Goal: Task Accomplishment & Management: Manage account settings

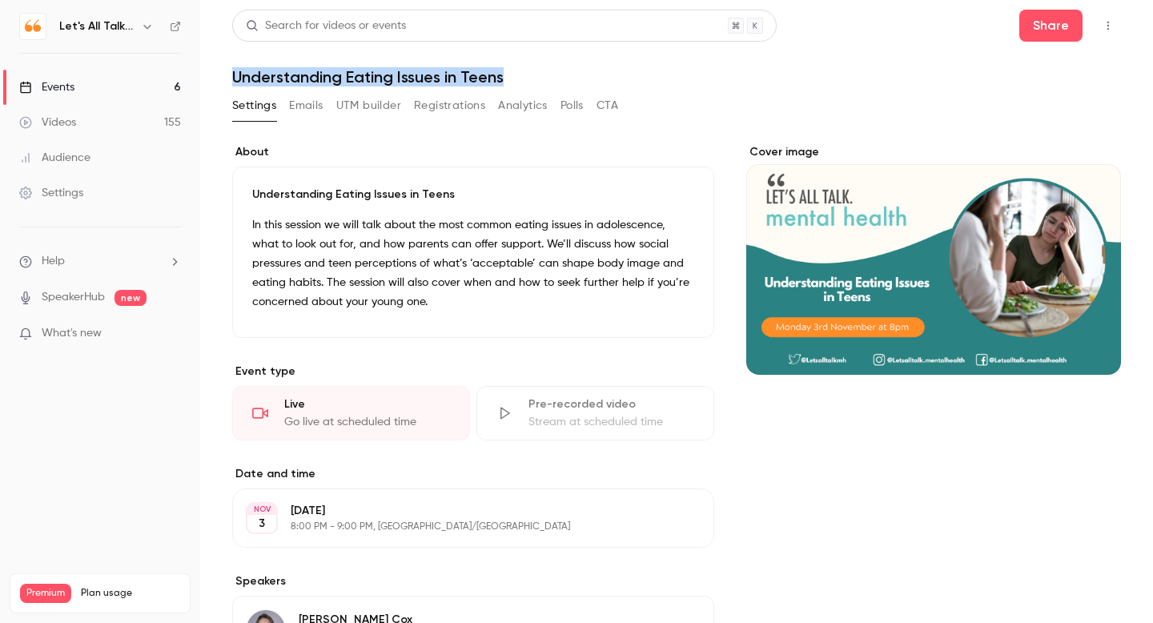
click at [82, 157] on div "Audience" at bounding box center [54, 158] width 71 height 16
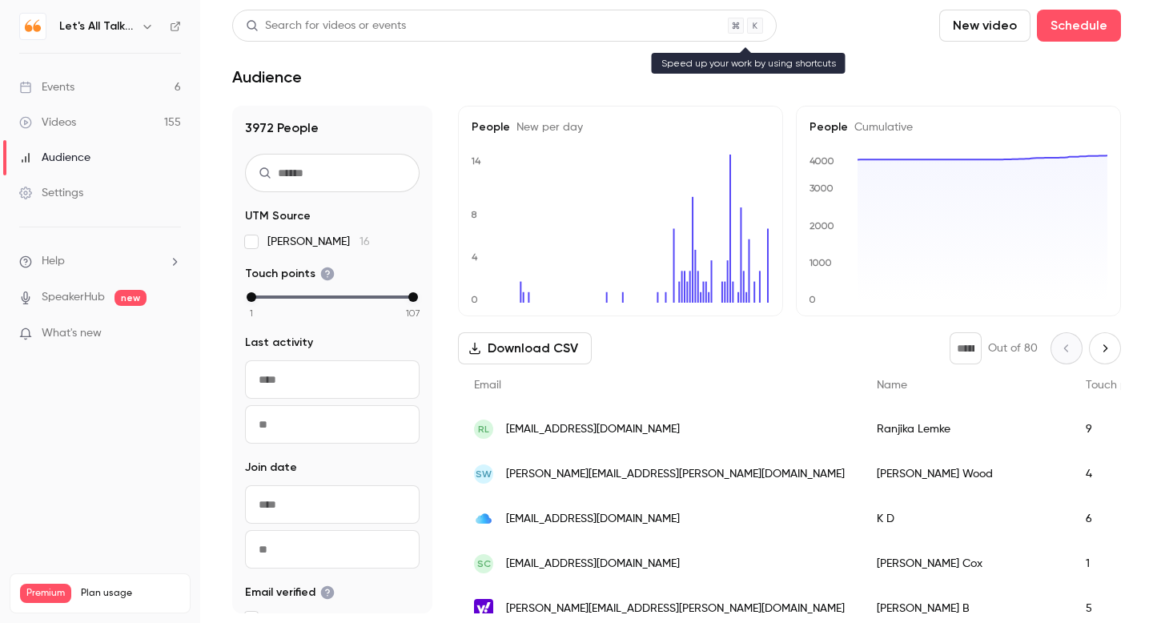
click at [343, 24] on div "Search for videos or events" at bounding box center [326, 26] width 160 height 17
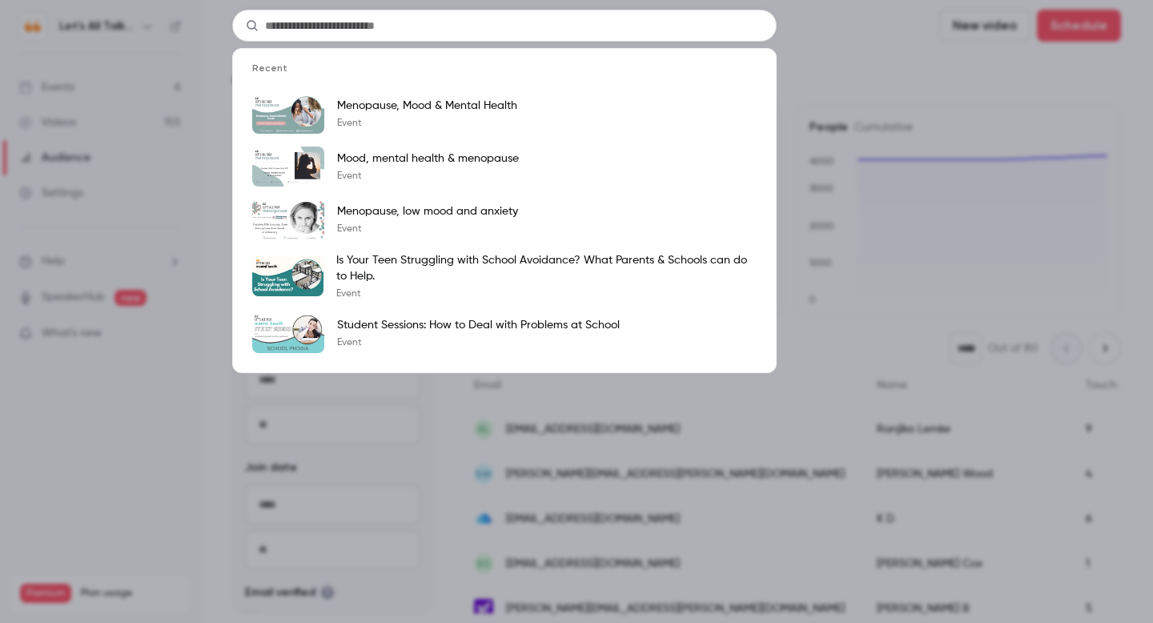
click at [925, 89] on div "Recent Menopause, Mood & Mental Health Event Mood, mental health & menopause Ev…" at bounding box center [576, 311] width 1153 height 623
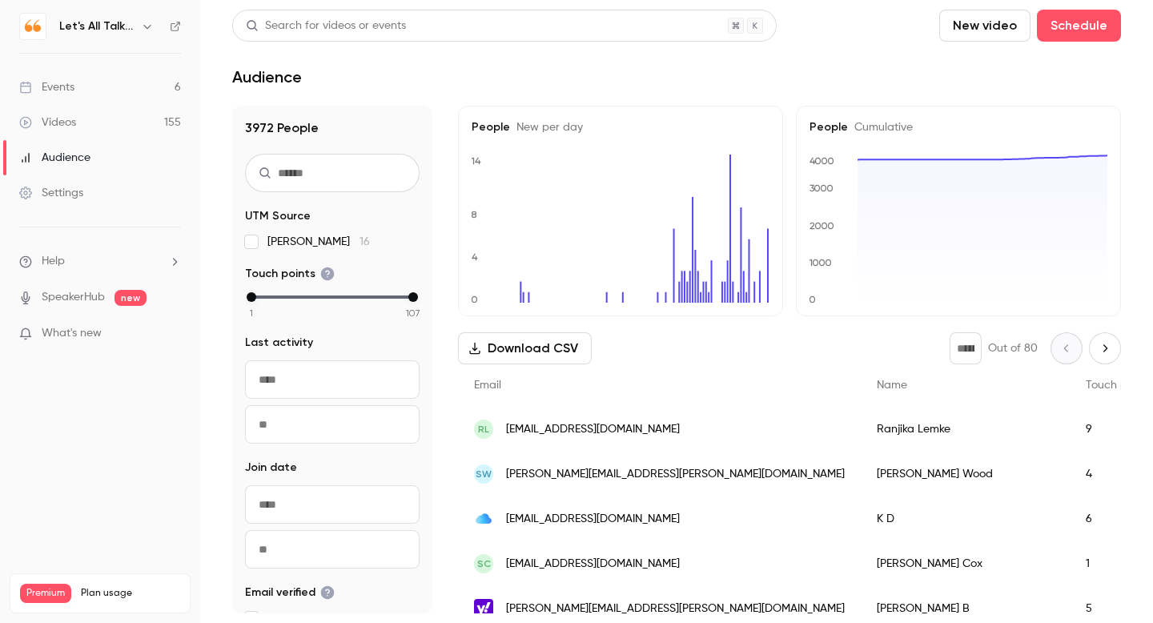
click at [336, 174] on input "text" at bounding box center [332, 173] width 175 height 38
paste input "**********"
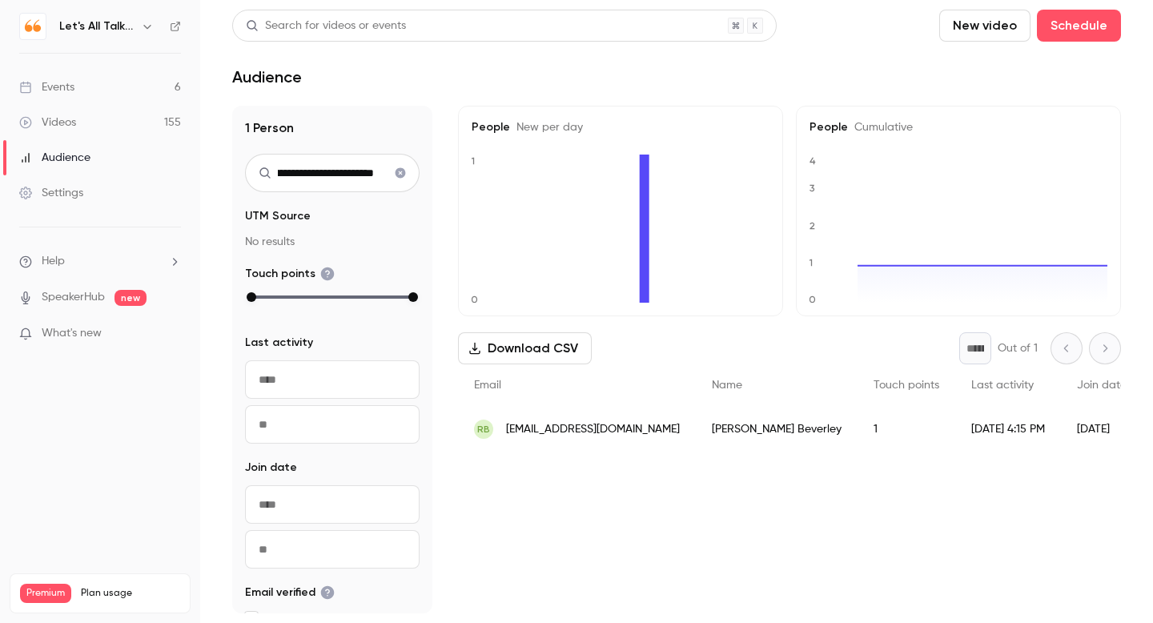
type input "**********"
click at [552, 427] on span "[EMAIL_ADDRESS][DOMAIN_NAME]" at bounding box center [593, 429] width 174 height 17
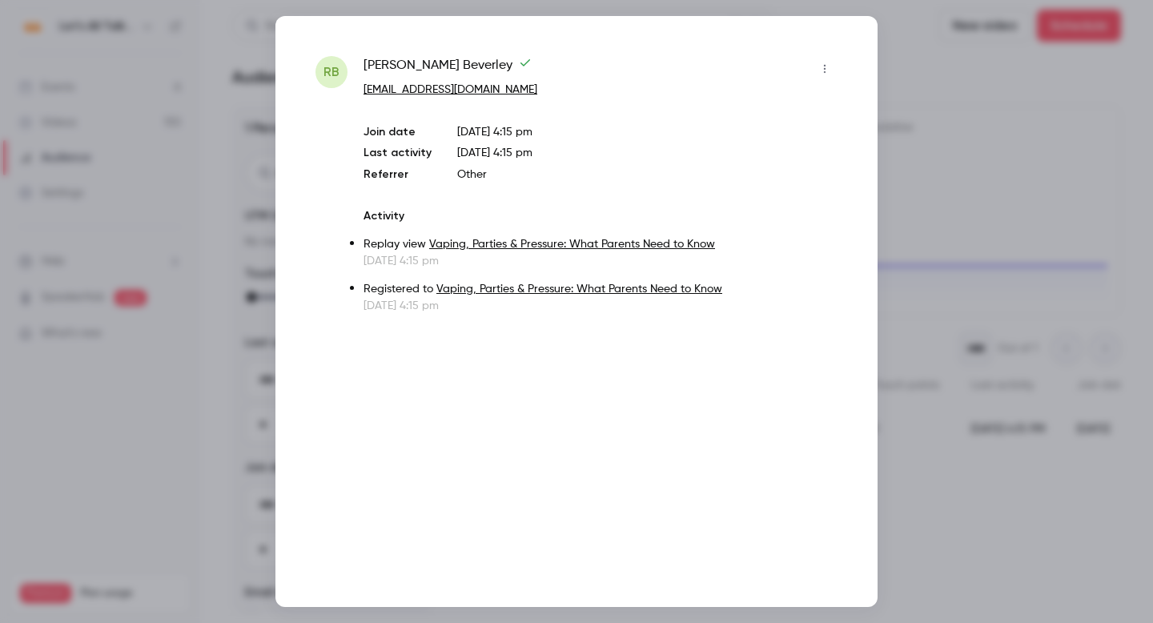
click at [983, 133] on div at bounding box center [576, 311] width 1153 height 623
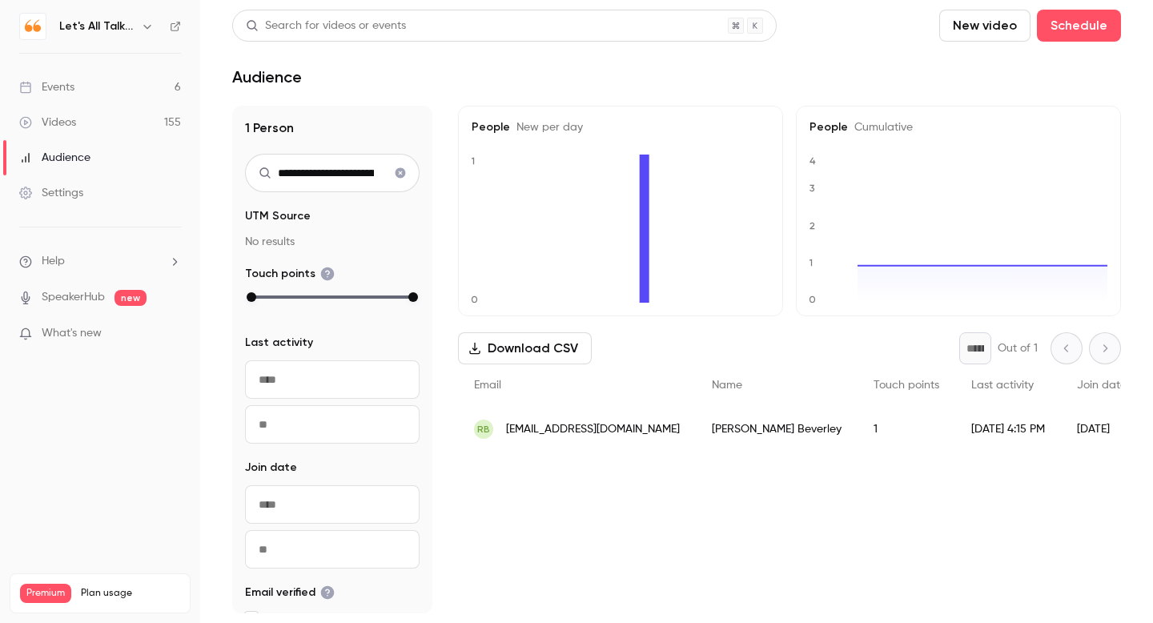
click at [624, 431] on span "[EMAIL_ADDRESS][DOMAIN_NAME]" at bounding box center [593, 429] width 174 height 17
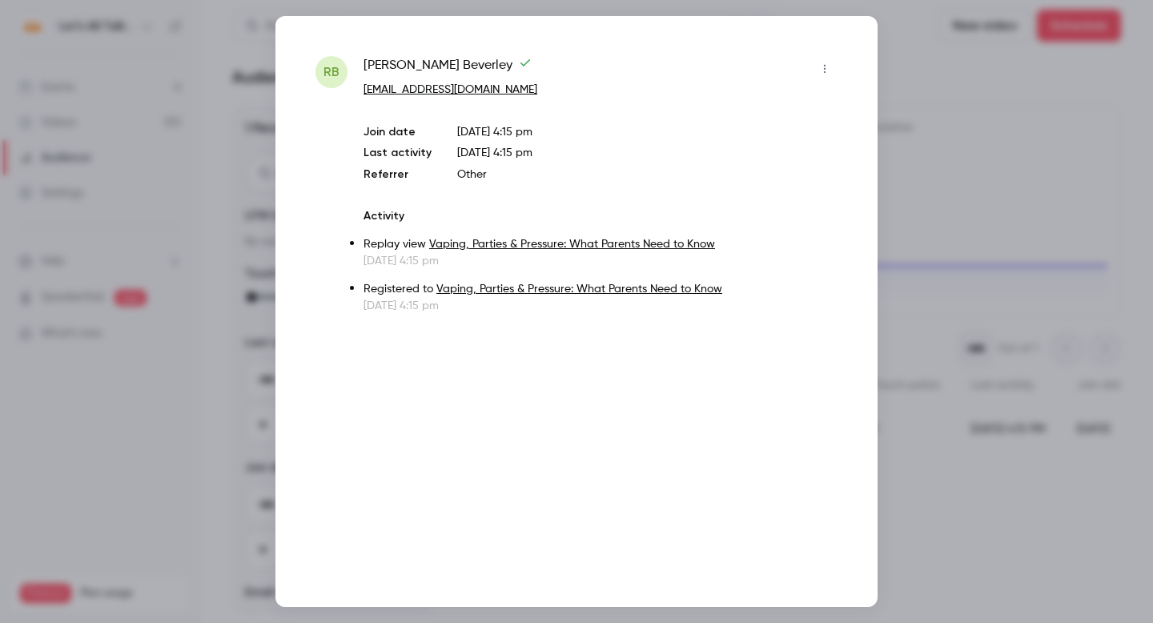
click at [969, 180] on div at bounding box center [576, 311] width 1153 height 623
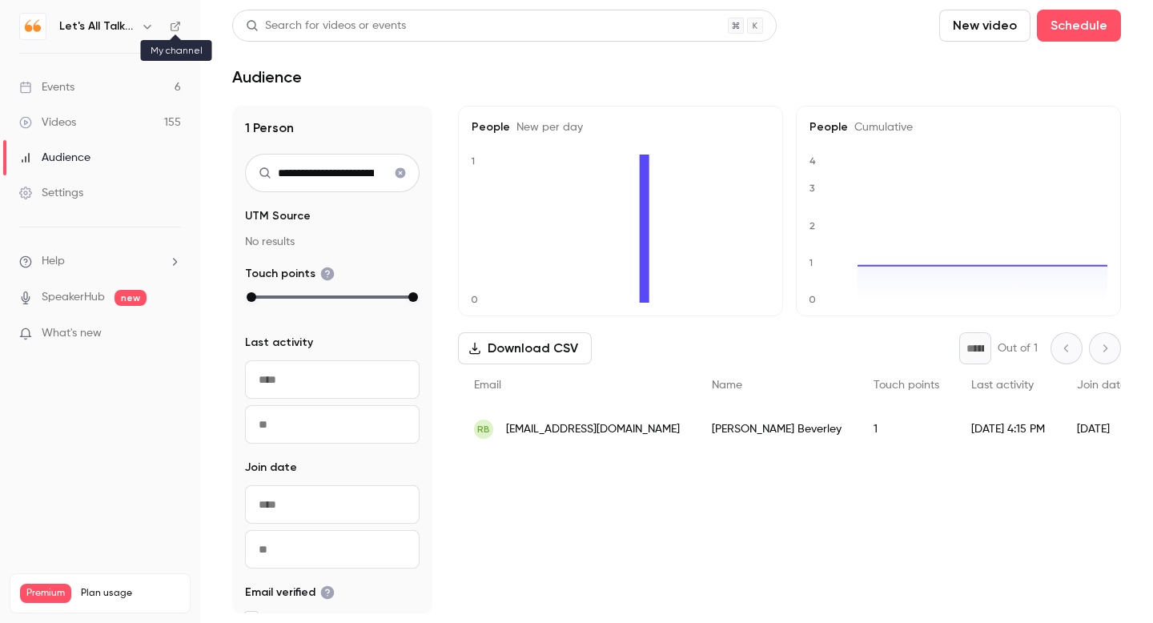
click at [174, 30] on icon at bounding box center [175, 26] width 11 height 11
click at [520, 430] on span "[EMAIL_ADDRESS][DOMAIN_NAME]" at bounding box center [593, 429] width 174 height 17
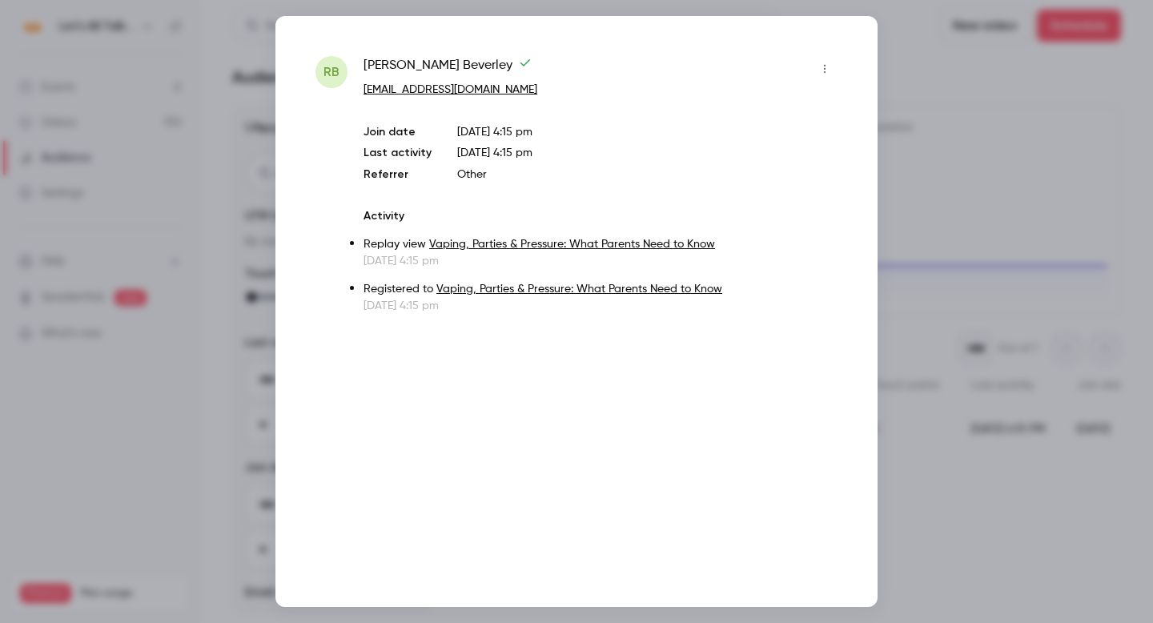
click at [988, 119] on div at bounding box center [576, 311] width 1153 height 623
